Goal: Register for event/course

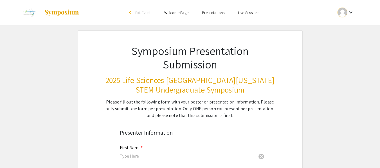
click at [337, 15] on div "keyboard_arrow_down" at bounding box center [345, 12] width 19 height 13
click at [340, 30] on button "My Account" at bounding box center [349, 27] width 35 height 13
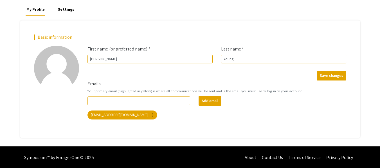
scroll to position [37, 0]
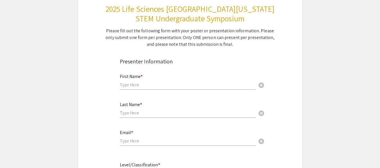
scroll to position [82, 0]
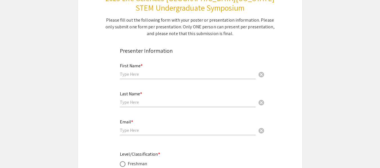
click at [147, 70] on div "First Name * cancel" at bounding box center [188, 68] width 136 height 21
type input "Nadya"
click at [132, 106] on div "Last Name * cancel" at bounding box center [188, 96] width 136 height 21
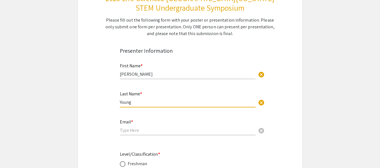
type input "Young"
click at [122, 134] on div "Email * cancel" at bounding box center [188, 124] width 136 height 21
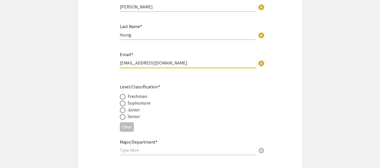
scroll to position [154, 0]
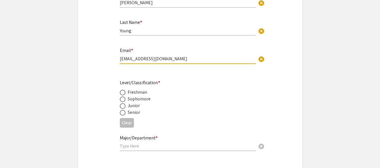
type input "ny115@mynsu.nova.edu"
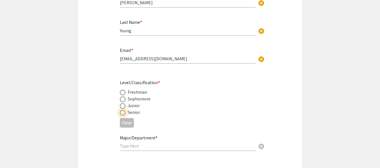
click at [124, 113] on span at bounding box center [123, 113] width 6 height 6
click at [124, 113] on input "radio" at bounding box center [123, 113] width 6 height 6
radio input "true"
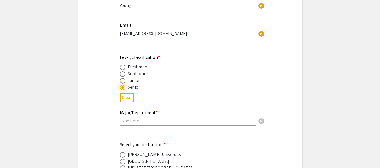
scroll to position [179, 0]
click at [129, 121] on input "text" at bounding box center [188, 121] width 136 height 6
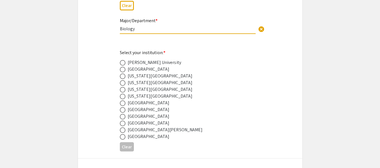
scroll to position [272, 0]
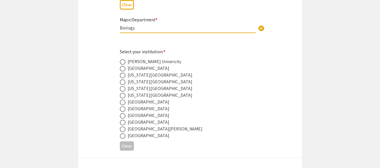
type input "Biology"
click at [123, 116] on span at bounding box center [123, 116] width 6 height 6
click at [123, 116] on input "radio" at bounding box center [123, 116] width 6 height 6
radio input "true"
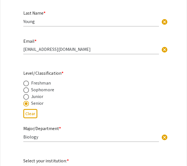
scroll to position [135, 0]
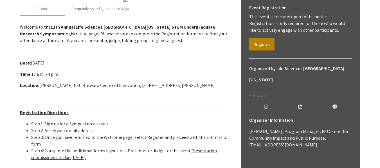
scroll to position [89, 0]
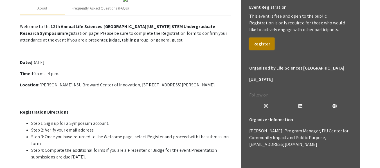
click at [260, 45] on button "Register" at bounding box center [261, 44] width 25 height 12
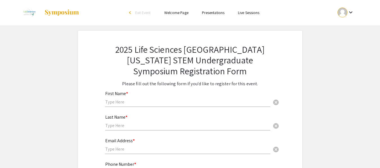
click at [119, 100] on input "text" at bounding box center [187, 102] width 165 height 6
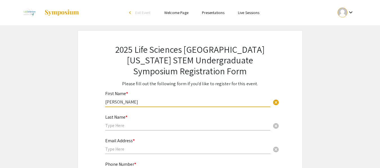
type input "Nadya"
click at [118, 123] on input "text" at bounding box center [187, 126] width 165 height 6
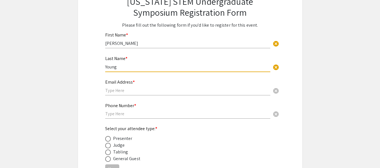
scroll to position [60, 0]
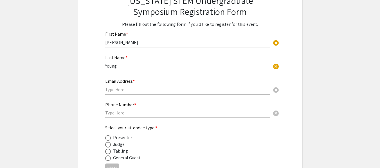
type input "Young"
click at [132, 86] on div "Email Address * cancel" at bounding box center [187, 83] width 165 height 21
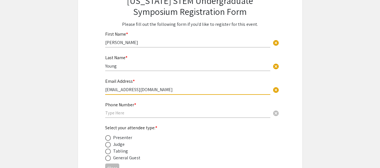
type input "ny115@mynsu.nova.edu"
click at [118, 113] on input "text" at bounding box center [187, 113] width 165 height 6
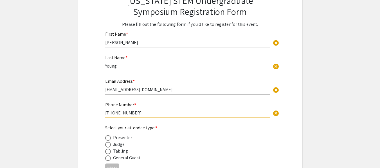
type input "786-650-8804"
click at [110, 158] on span at bounding box center [108, 159] width 6 height 6
click at [110, 158] on input "radio" at bounding box center [108, 159] width 6 height 6
radio input "true"
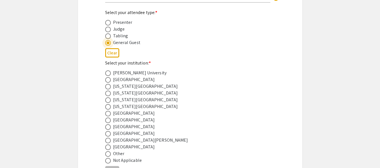
scroll to position [189, 0]
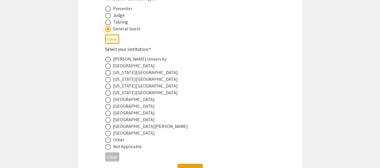
click at [111, 114] on label at bounding box center [109, 114] width 8 height 6
click at [111, 114] on input "radio" at bounding box center [108, 114] width 6 height 6
radio input "true"
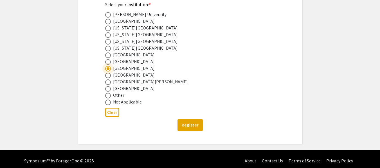
scroll to position [238, 0]
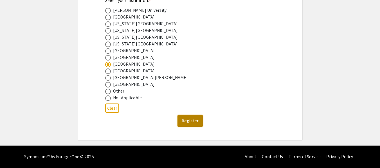
click at [197, 117] on button "Register" at bounding box center [189, 121] width 25 height 12
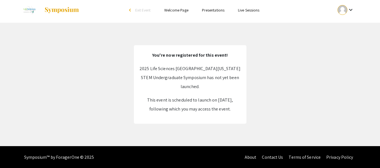
scroll to position [3, 0]
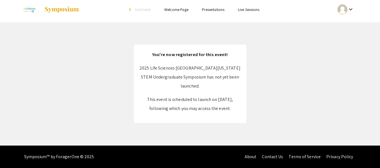
click at [341, 10] on div at bounding box center [342, 9] width 10 height 10
click at [345, 34] on button "My Submissions" at bounding box center [349, 37] width 35 height 13
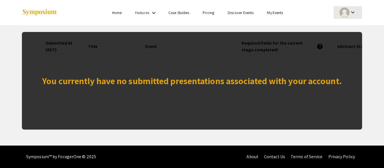
click at [345, 12] on div at bounding box center [345, 13] width 10 height 10
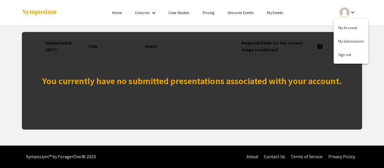
drag, startPoint x: 249, startPoint y: 105, endPoint x: 179, endPoint y: 95, distance: 70.5
click at [179, 95] on div at bounding box center [192, 84] width 384 height 168
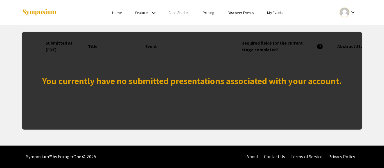
click at [278, 13] on link "My Events" at bounding box center [275, 12] width 16 height 5
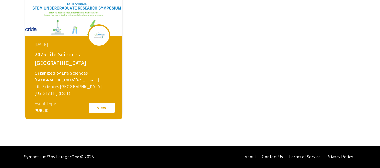
scroll to position [70, 0]
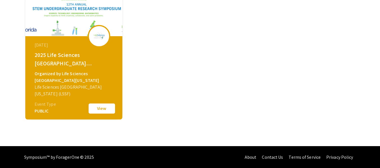
click at [98, 109] on button "View" at bounding box center [102, 109] width 28 height 12
